Goal: Find specific page/section: Find specific page/section

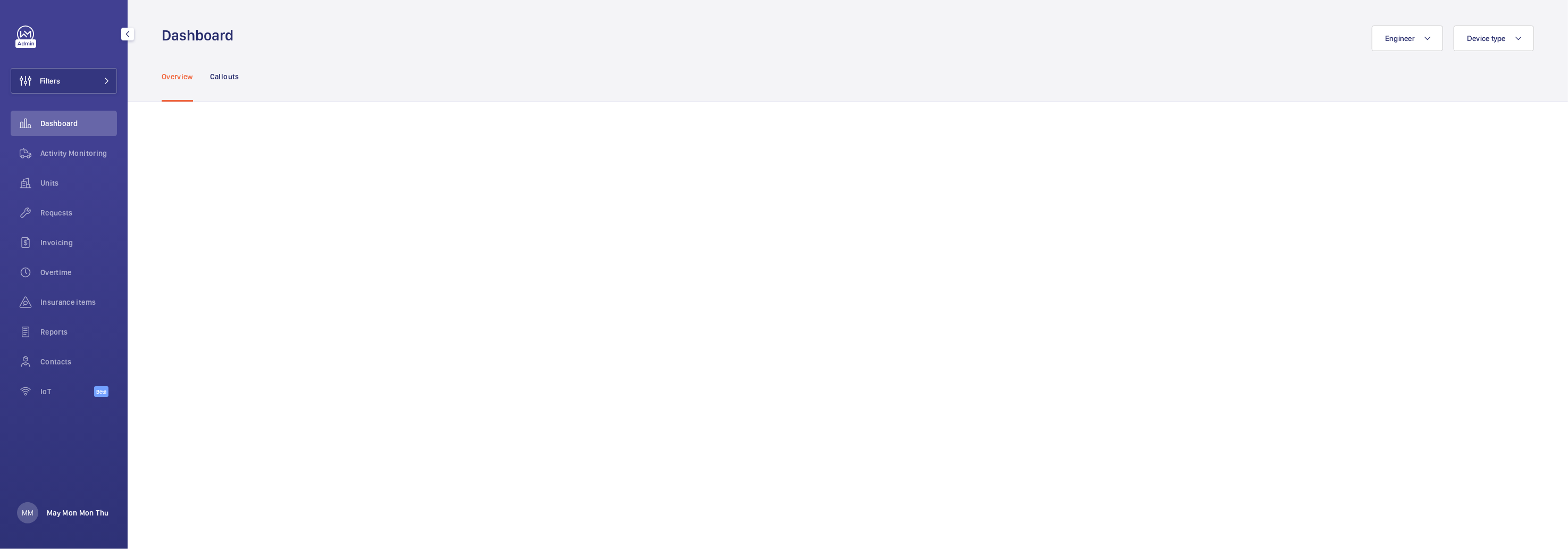
click at [72, 512] on p "May Mon Mon Thu" at bounding box center [77, 513] width 62 height 11
click at [553, 95] on div at bounding box center [784, 274] width 1568 height 549
click at [60, 213] on span "Requests" at bounding box center [79, 213] width 77 height 11
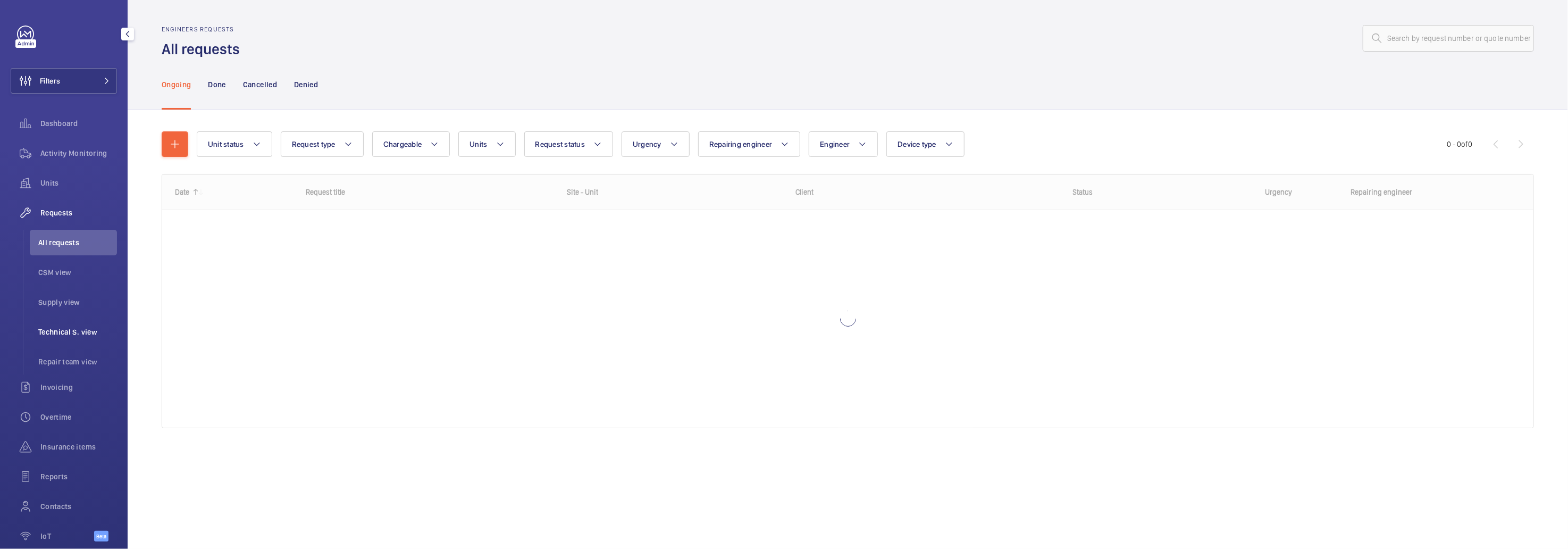
click at [86, 329] on span "Technical S. view" at bounding box center [77, 332] width 79 height 11
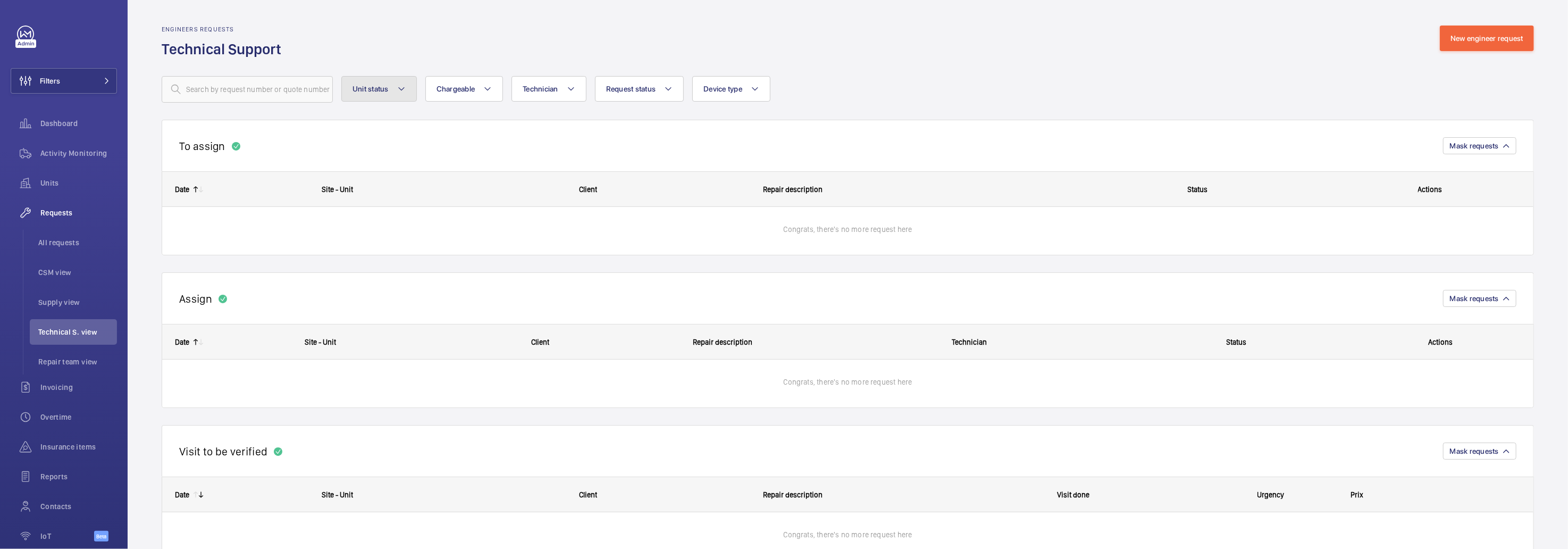
click at [370, 81] on button "Unit status" at bounding box center [379, 89] width 76 height 26
click at [496, 93] on button "Chargeable" at bounding box center [464, 89] width 78 height 26
click at [558, 87] on span "Technician" at bounding box center [540, 89] width 35 height 9
click at [666, 85] on mat-icon at bounding box center [668, 89] width 9 height 12
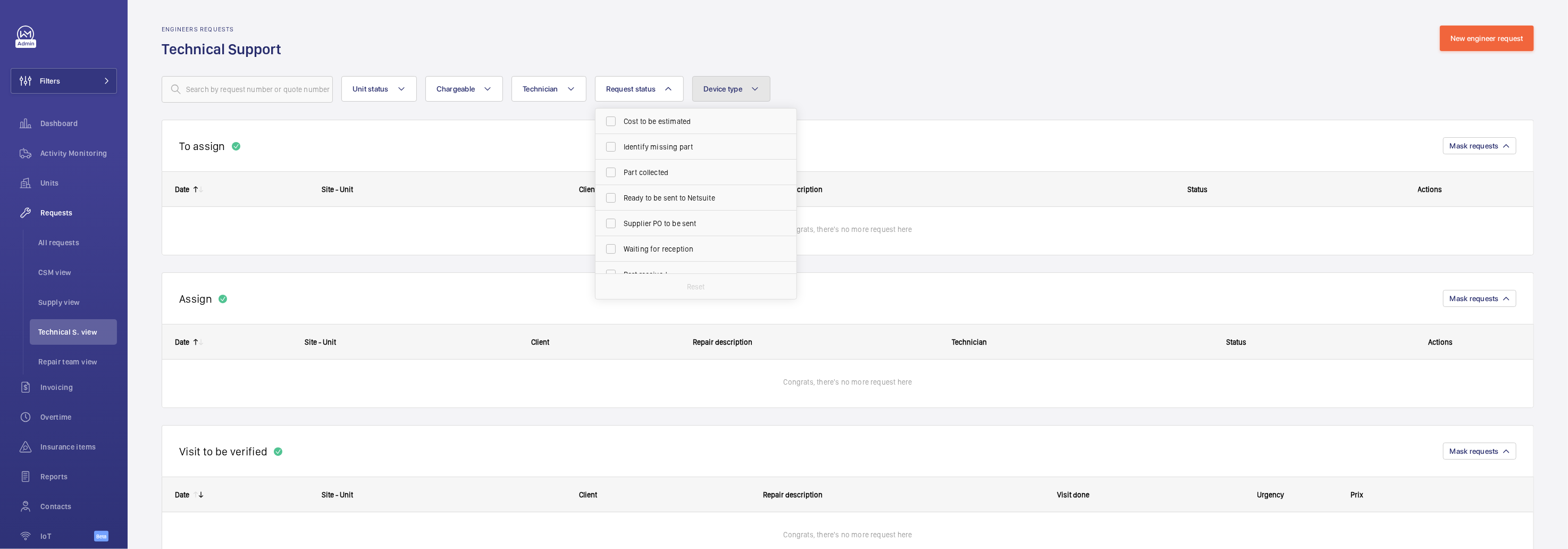
click at [747, 81] on button "Device type" at bounding box center [731, 89] width 78 height 26
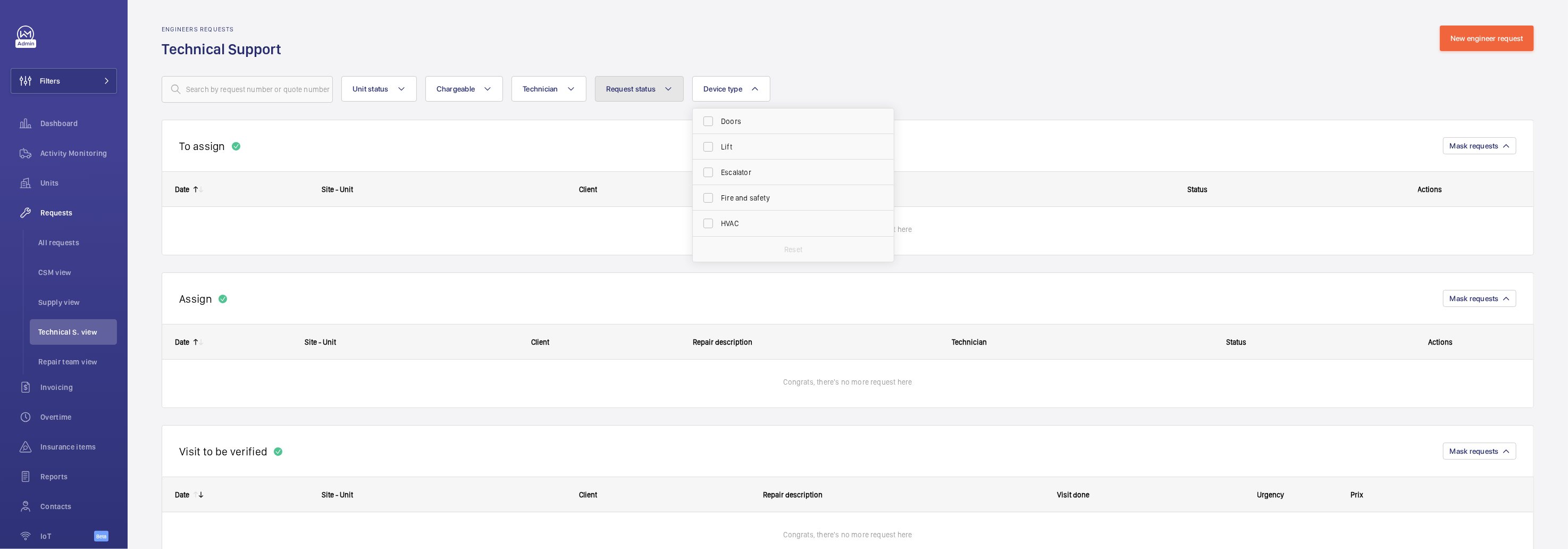
click at [663, 83] on button "Request status" at bounding box center [640, 89] width 89 height 26
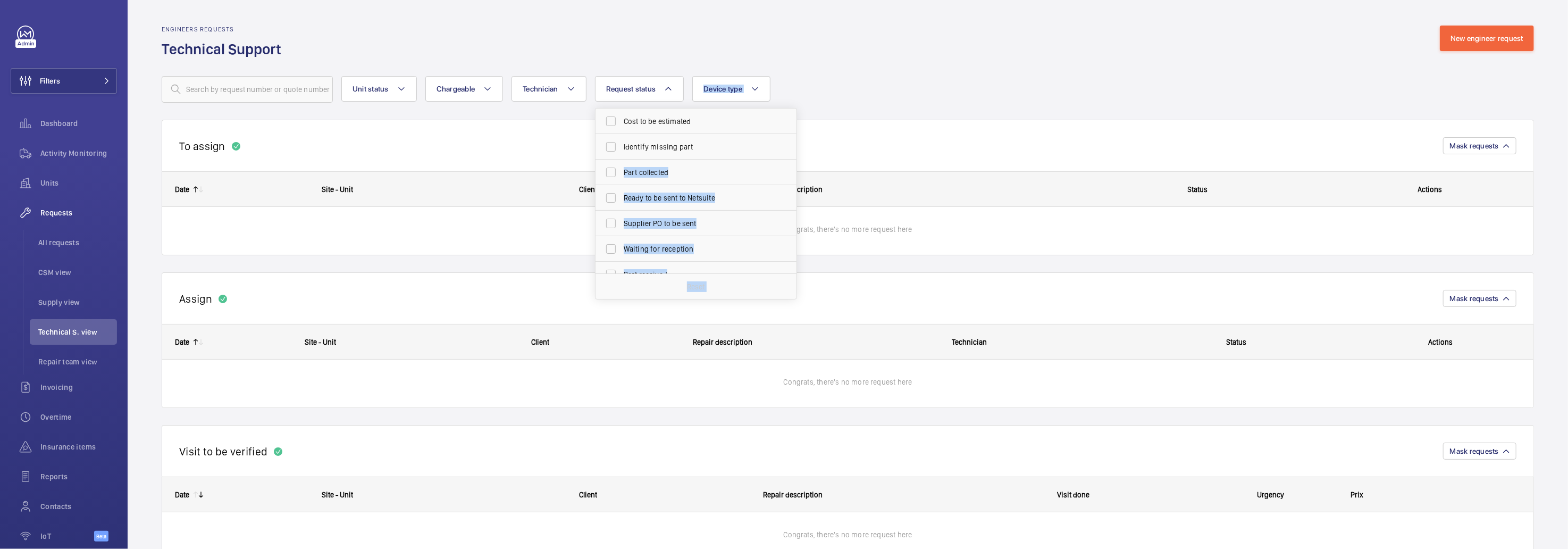
drag, startPoint x: 793, startPoint y: 136, endPoint x: 856, endPoint y: 66, distance: 94.2
click at [856, 66] on wm-front-routed-filters "Unit status Chargeable Technician Request status Cost to be estimated Identify …" at bounding box center [848, 81] width 1372 height 43
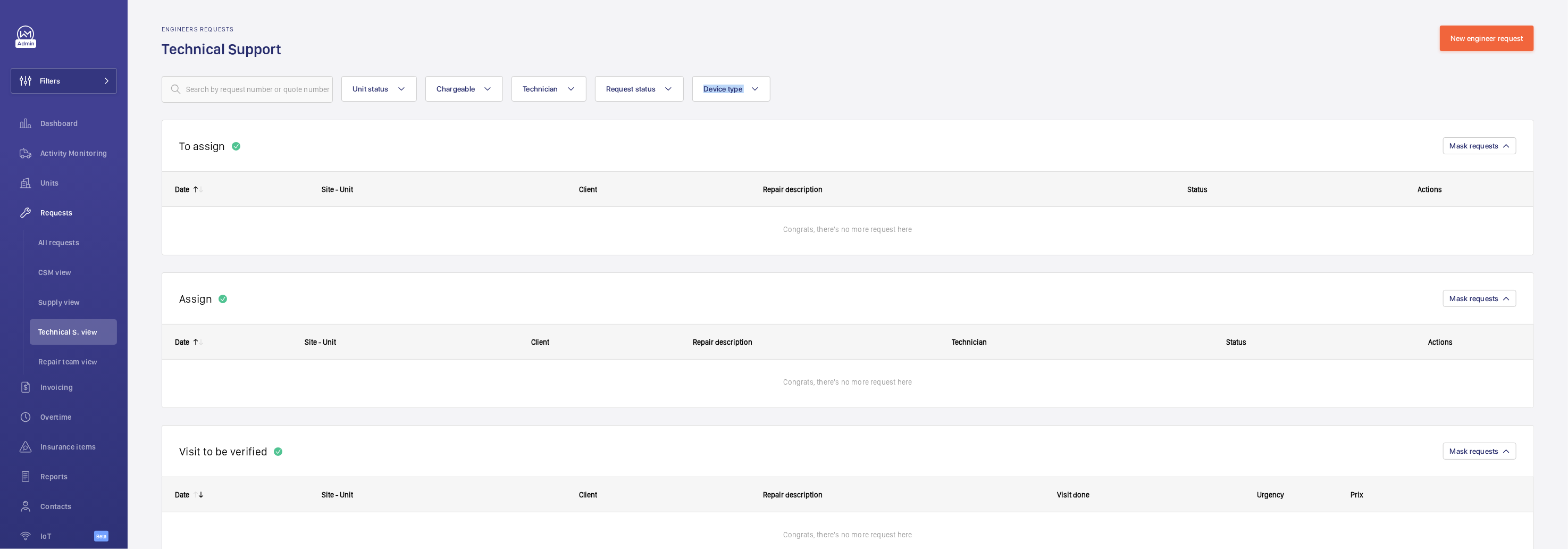
click at [856, 66] on wm-front-routed-filters "Unit status Chargeable Technician Request status Device type More filters Reset…" at bounding box center [848, 81] width 1372 height 43
click at [681, 89] on button "Request status" at bounding box center [640, 89] width 89 height 26
click at [826, 51] on div "Engineers requests Technical Support New engineer request" at bounding box center [848, 42] width 1372 height 33
